Goal: Check status

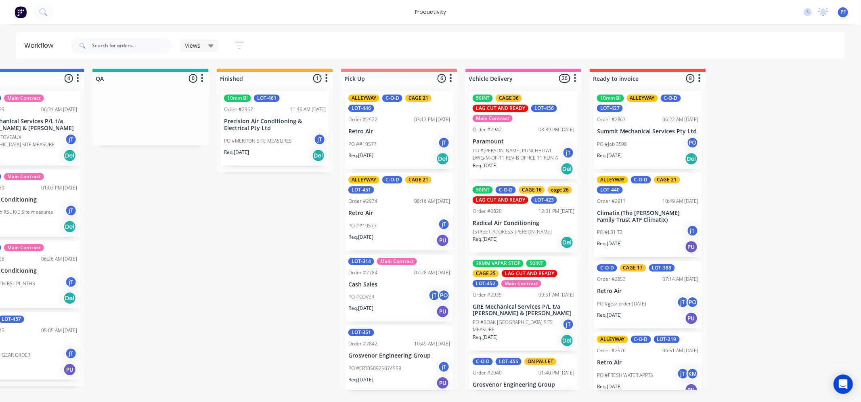
scroll to position [0, 671]
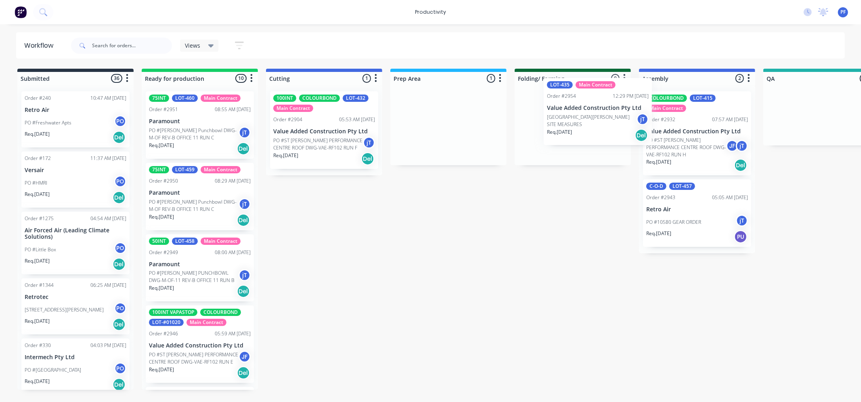
drag, startPoint x: 429, startPoint y: 144, endPoint x: 586, endPoint y: 130, distance: 157.2
click at [586, 130] on div "Submitted 36 Order #240 10:47 AM 24/09/24 Retro Air PO #Freshwater Apts PO Req.…" at bounding box center [784, 229] width 1580 height 321
